Goal: Obtain resource: Download file/media

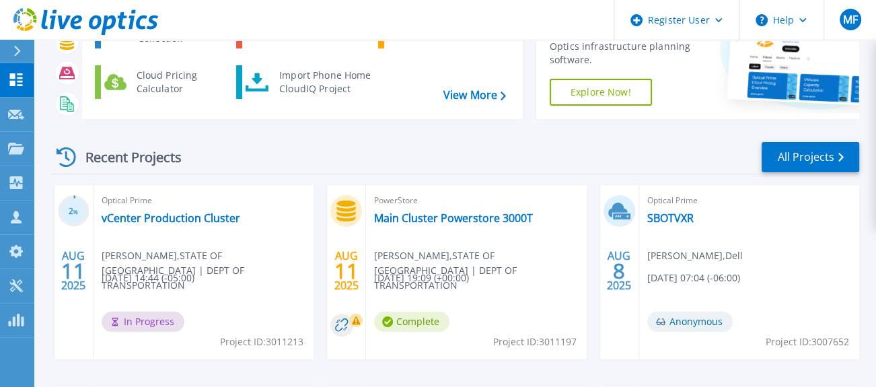
scroll to position [149, 0]
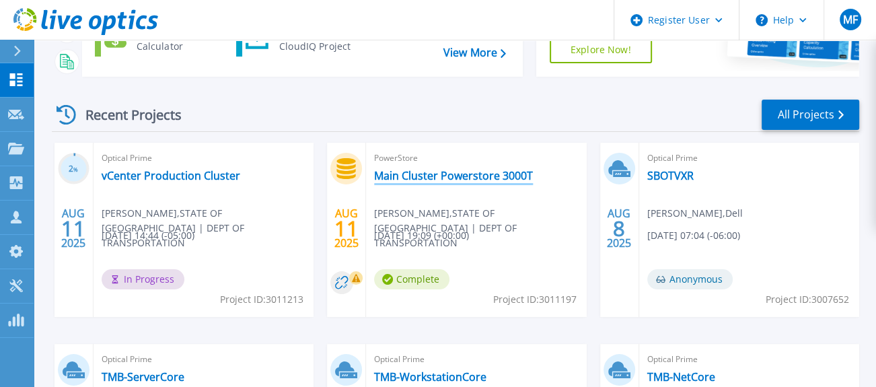
click at [455, 178] on link "Main Cluster Powerstore 3000T" at bounding box center [453, 175] width 159 height 13
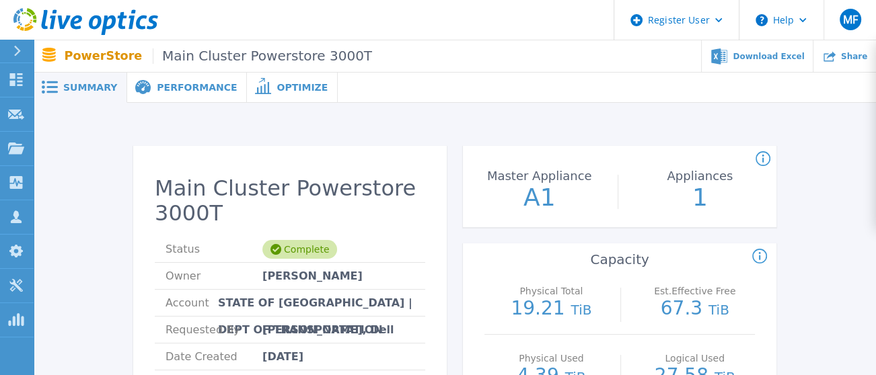
click at [181, 91] on span "Performance" at bounding box center [197, 87] width 80 height 9
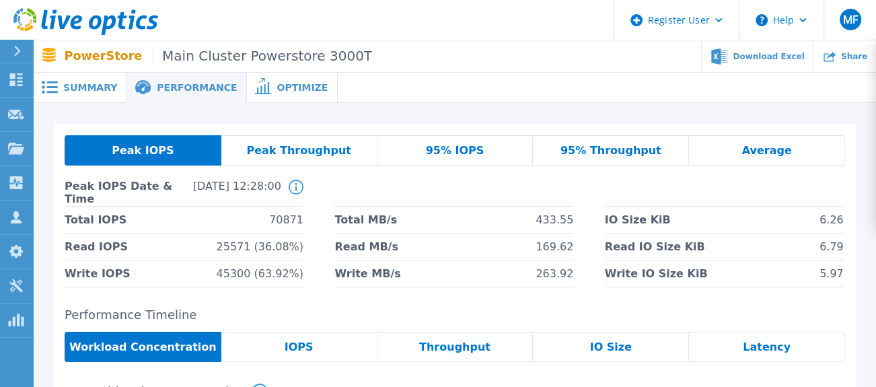
click at [104, 86] on span "Summary" at bounding box center [90, 87] width 54 height 9
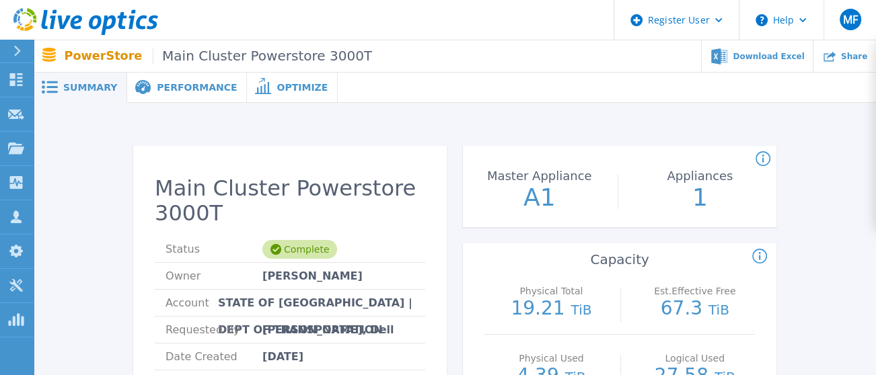
click at [173, 87] on span "Performance" at bounding box center [197, 87] width 80 height 9
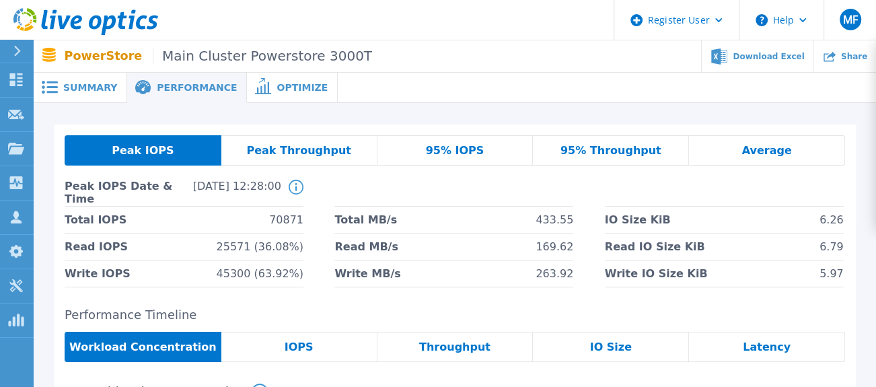
click at [471, 155] on span "95% IOPS" at bounding box center [455, 150] width 59 height 11
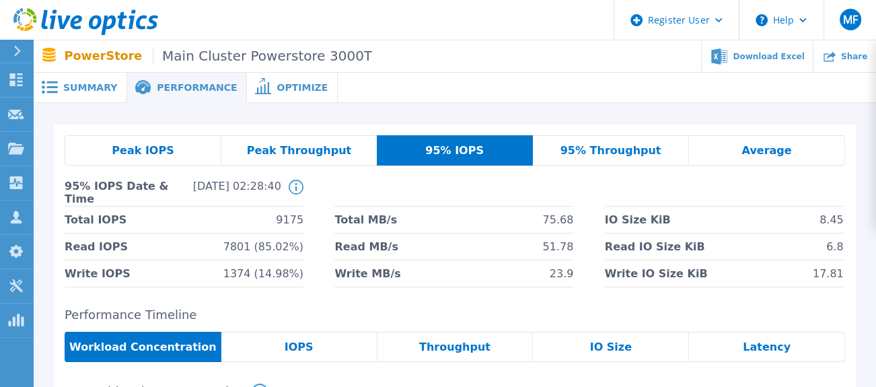
click at [288, 147] on span "Peak Throughput" at bounding box center [299, 150] width 105 height 11
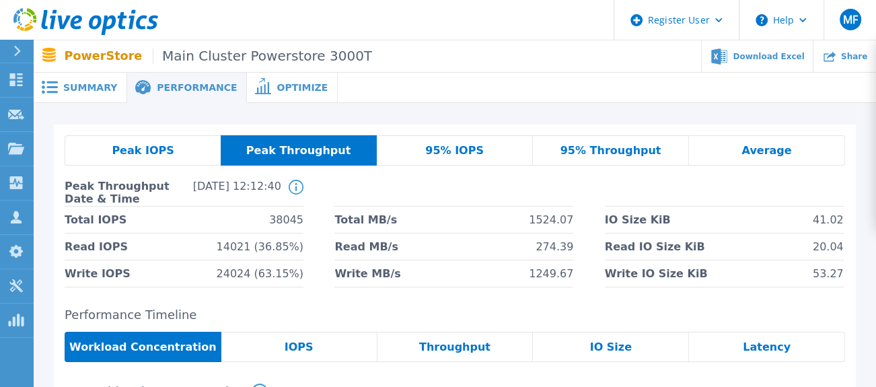
click at [141, 155] on span "Peak IOPS" at bounding box center [143, 150] width 62 height 11
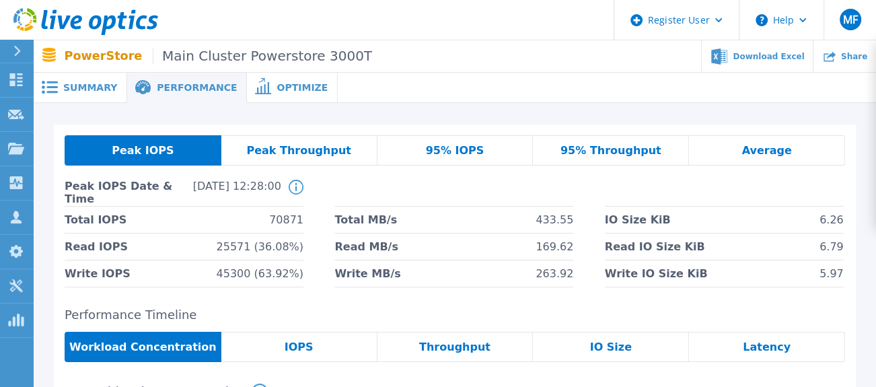
click at [462, 149] on span "95% IOPS" at bounding box center [455, 150] width 59 height 11
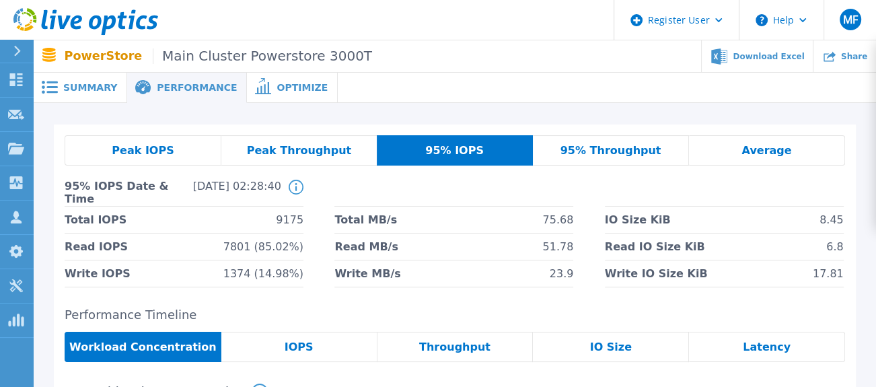
click at [621, 154] on span "95% Throughput" at bounding box center [610, 150] width 101 height 11
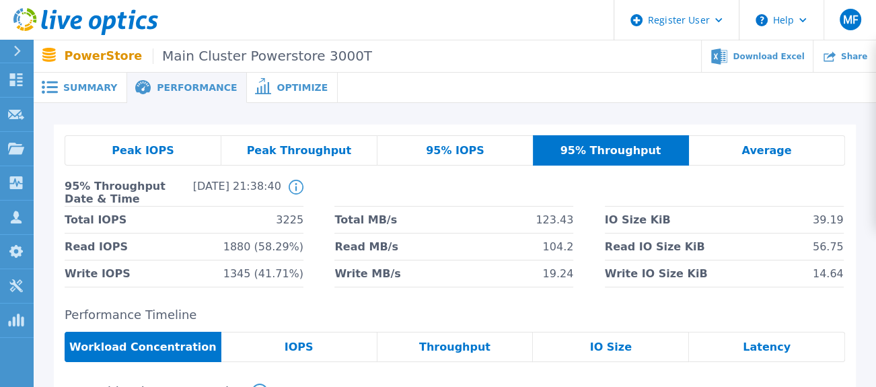
click at [772, 151] on span "Average" at bounding box center [766, 150] width 50 height 11
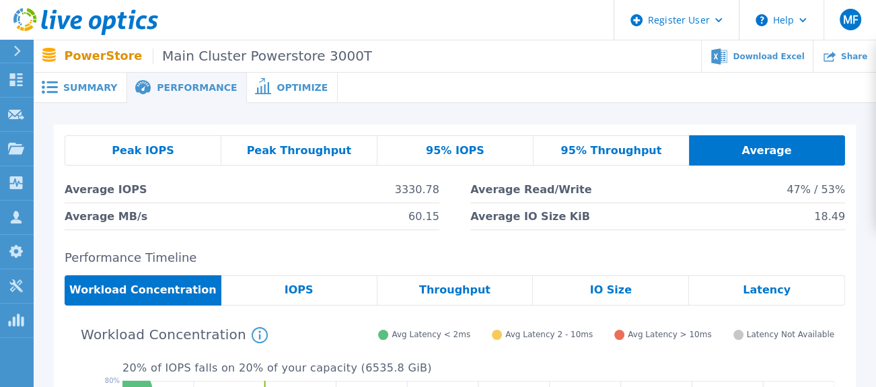
click at [77, 92] on span "Summary" at bounding box center [90, 87] width 54 height 9
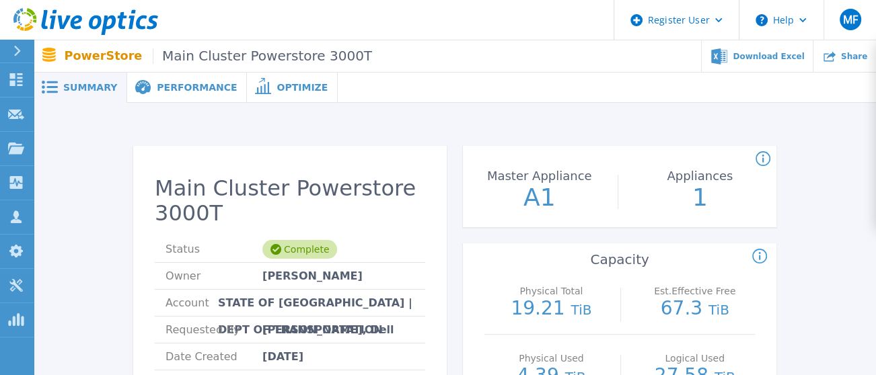
click at [177, 91] on span "Performance" at bounding box center [197, 87] width 80 height 9
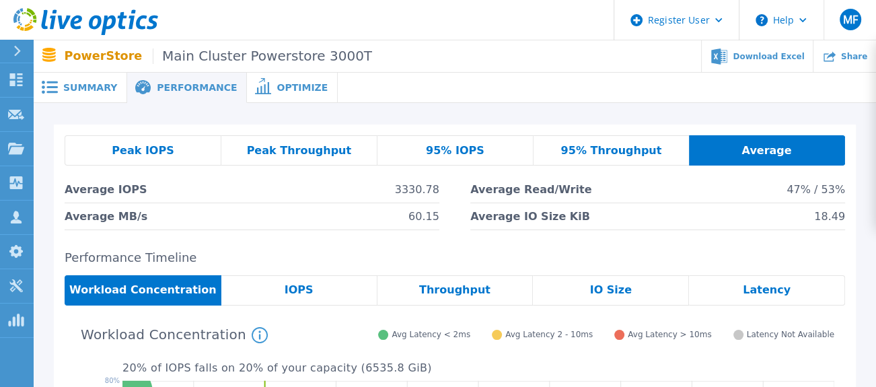
click at [161, 149] on span "Peak IOPS" at bounding box center [143, 150] width 62 height 11
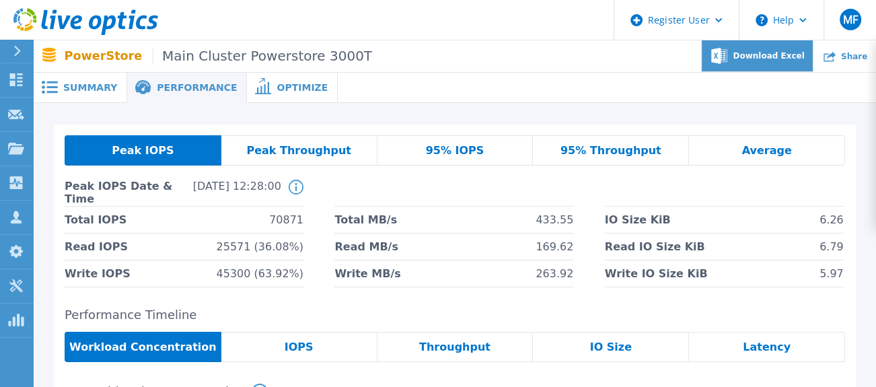
click at [769, 53] on span "Download Excel" at bounding box center [767, 56] width 71 height 8
